Goal: Find specific page/section: Find specific page/section

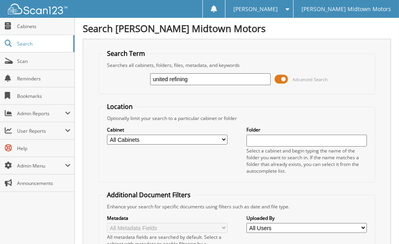
type input "united refining"
click at [223, 137] on select "All Cabinets 1945 MARKET LLC 2018 PAYABLES 2019 PAYABLES 2020 DEPOSIT/CREDIT CA…" at bounding box center [167, 140] width 120 height 10
select select "8022"
click at [107, 135] on select "All Cabinets 1945 MARKET LLC 2018 PAYABLES 2019 PAYABLES 2020 DEPOSIT/CREDIT CA…" at bounding box center [167, 140] width 120 height 10
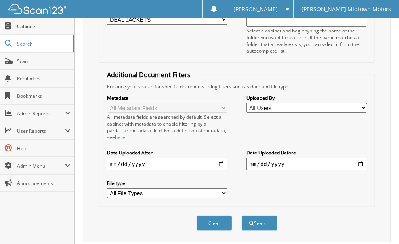
scroll to position [133, 0]
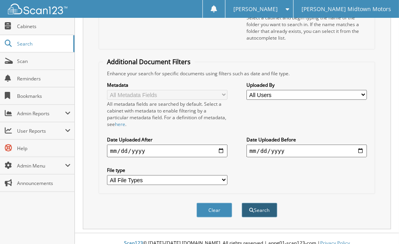
click at [250, 208] on span "submit" at bounding box center [251, 210] width 5 height 5
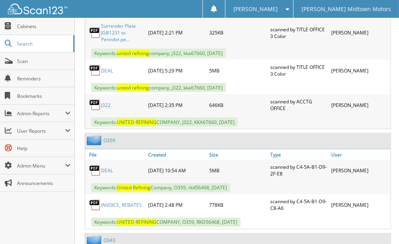
scroll to position [449, 0]
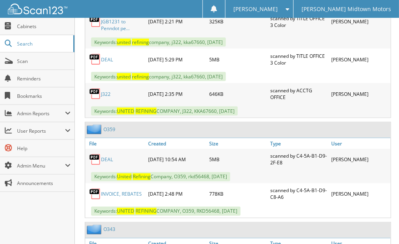
click at [108, 156] on link "DEAL" at bounding box center [107, 159] width 12 height 7
click at [44, 24] on span "Cabinets" at bounding box center [43, 26] width 53 height 7
